Goal: Find specific page/section: Find specific page/section

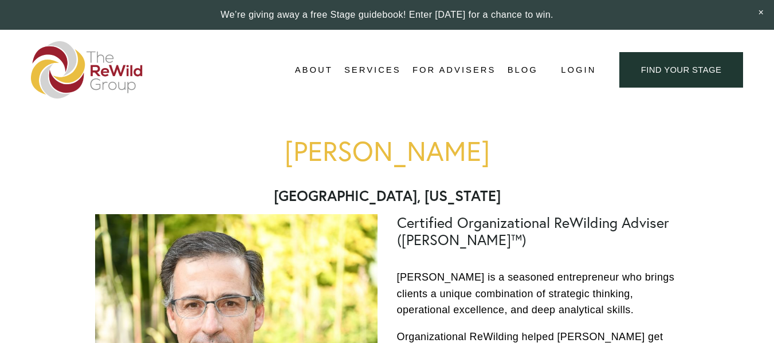
click at [468, 67] on link "For Advisers" at bounding box center [453, 69] width 83 height 17
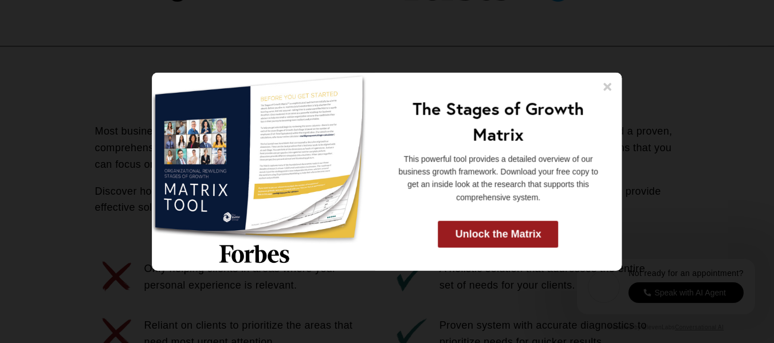
scroll to position [464, 0]
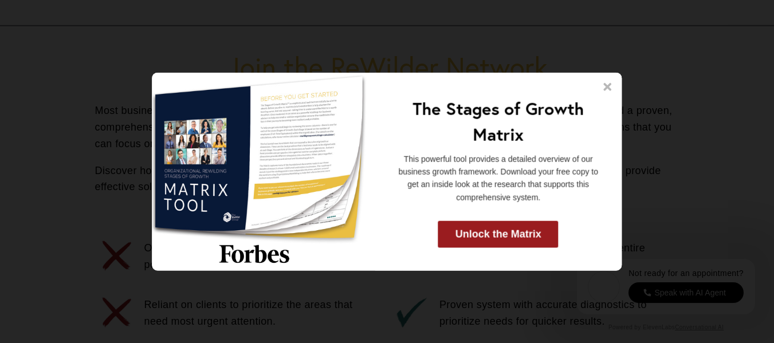
click at [610, 85] on icon at bounding box center [607, 86] width 8 height 8
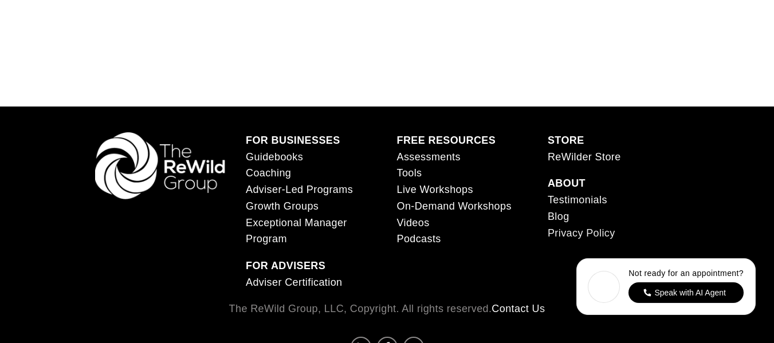
scroll to position [3974, 0]
